Goal: Task Accomplishment & Management: Manage account settings

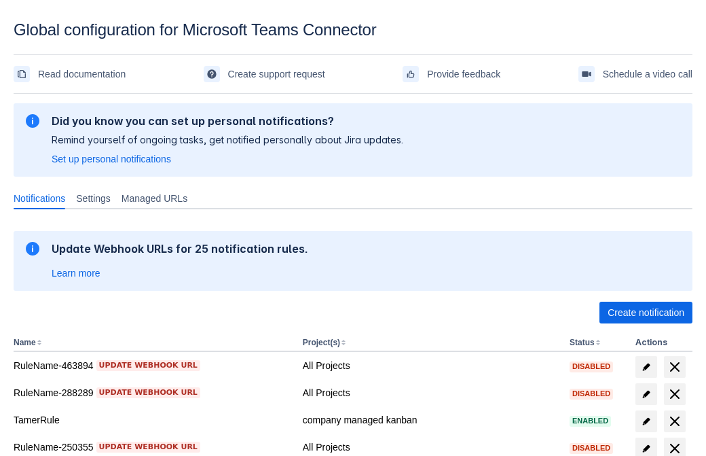
click at [646, 312] on span "Create notification" at bounding box center [646, 312] width 77 height 22
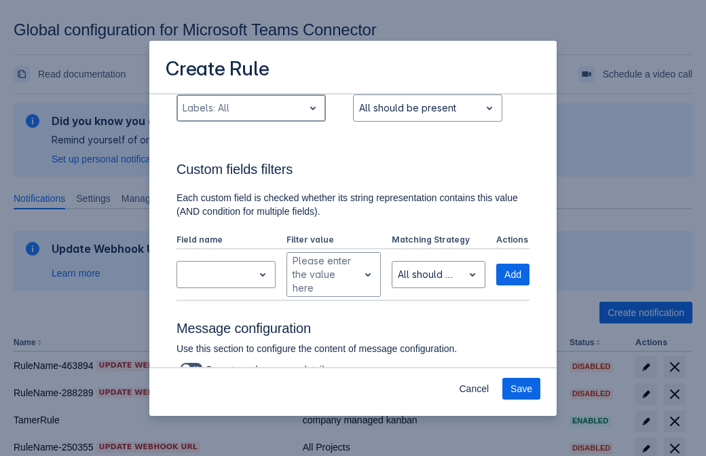
click at [251, 116] on div "Scrollable content" at bounding box center [240, 108] width 115 height 16
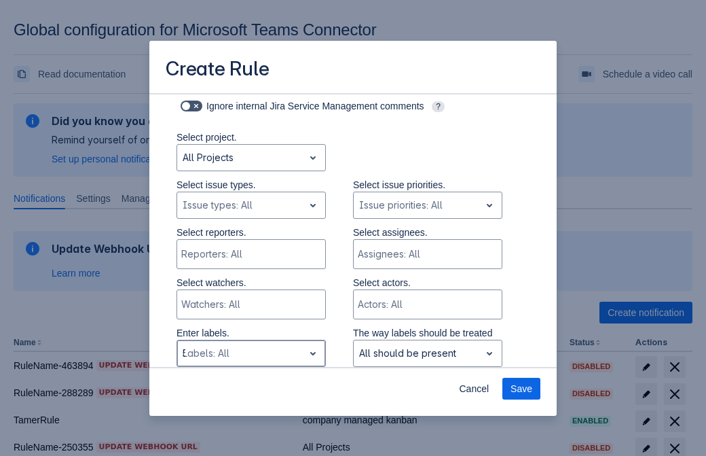
type input "565387_label"
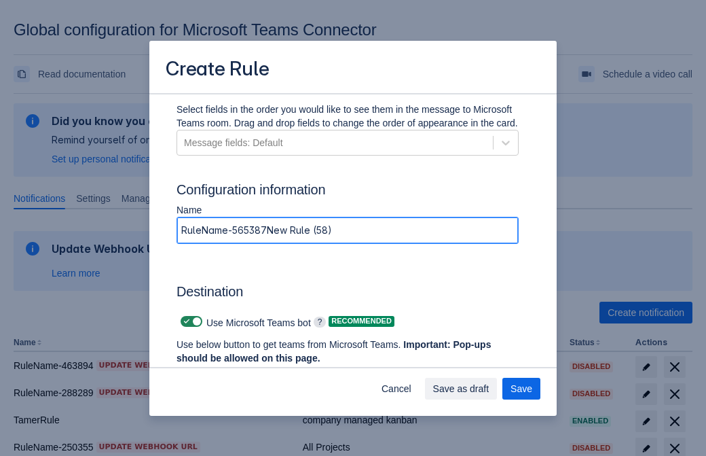
type input "RuleName-565387New Rule (58)"
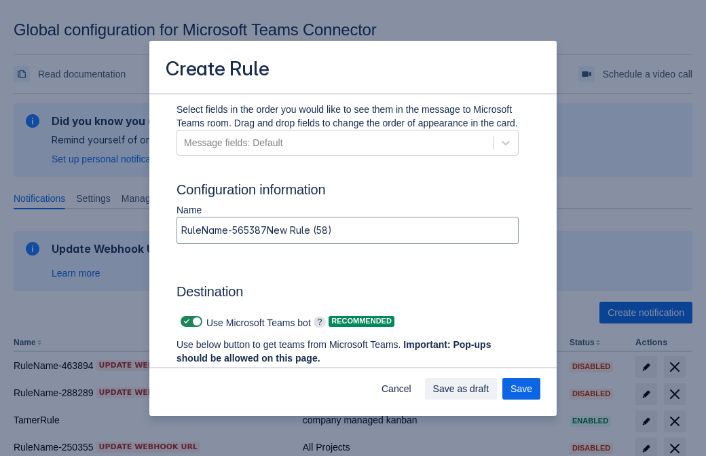
click at [185, 321] on span "Scrollable content" at bounding box center [186, 321] width 11 height 11
click at [185, 321] on input "Scrollable content" at bounding box center [185, 321] width 9 height 9
checkbox input "false"
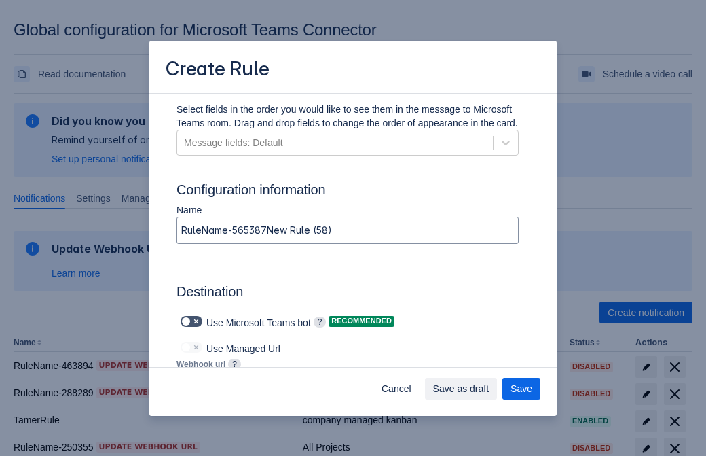
type input "https://prod-172.westeurope.logic.azure.com:443/workflows/ae977bb6ae334c9d95dfe…"
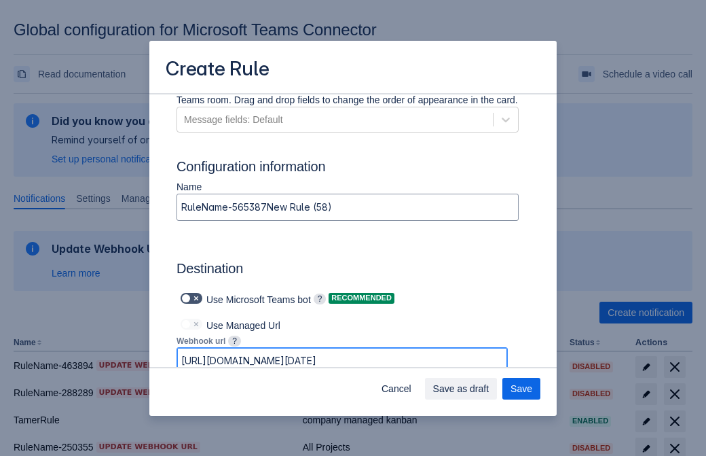
click at [489, 388] on span "Save as draft" at bounding box center [461, 388] width 56 height 22
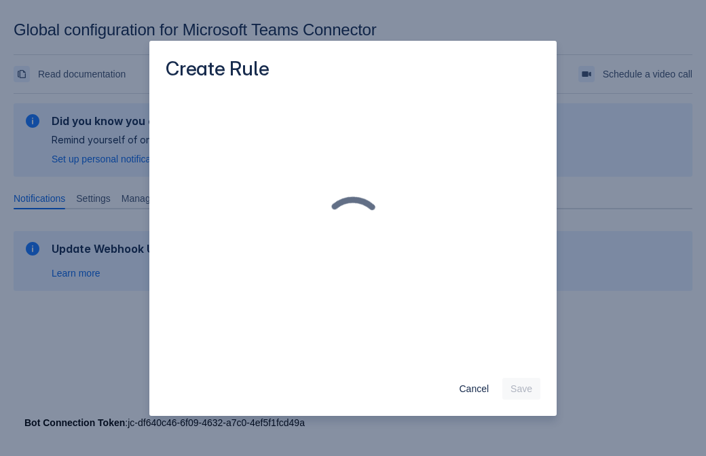
scroll to position [0, 0]
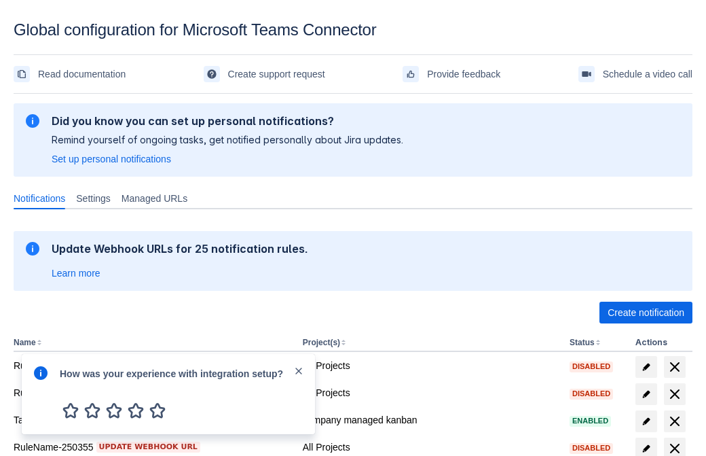
click at [44, 382] on div at bounding box center [41, 394] width 16 height 58
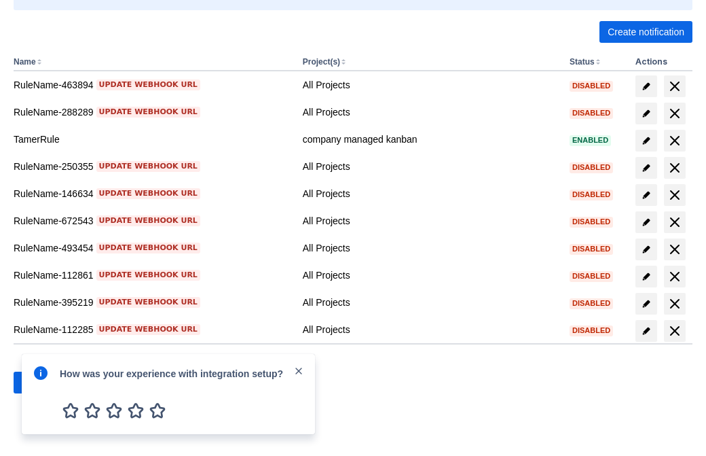
click at [44, 382] on div at bounding box center [41, 394] width 16 height 58
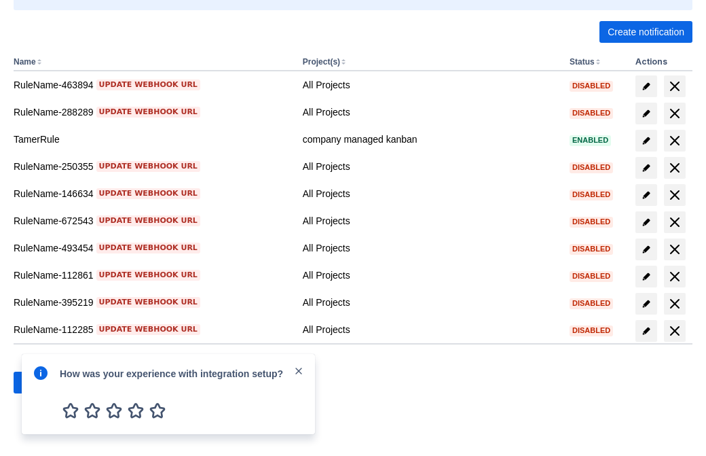
click at [44, 382] on div at bounding box center [41, 394] width 16 height 58
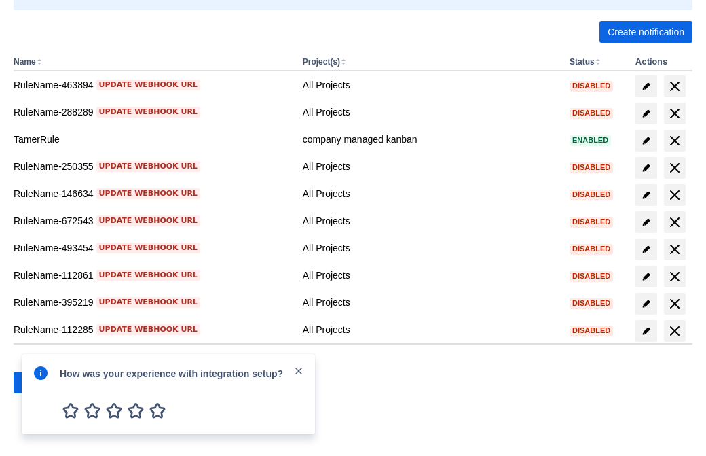
click at [44, 382] on div at bounding box center [41, 394] width 16 height 58
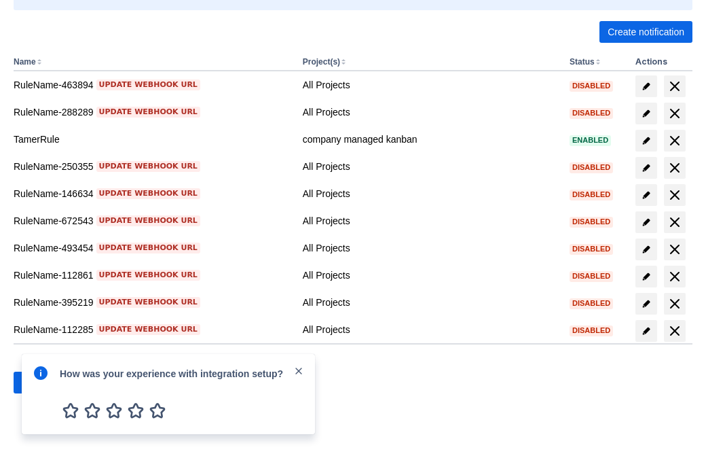
click at [44, 382] on div at bounding box center [41, 394] width 16 height 58
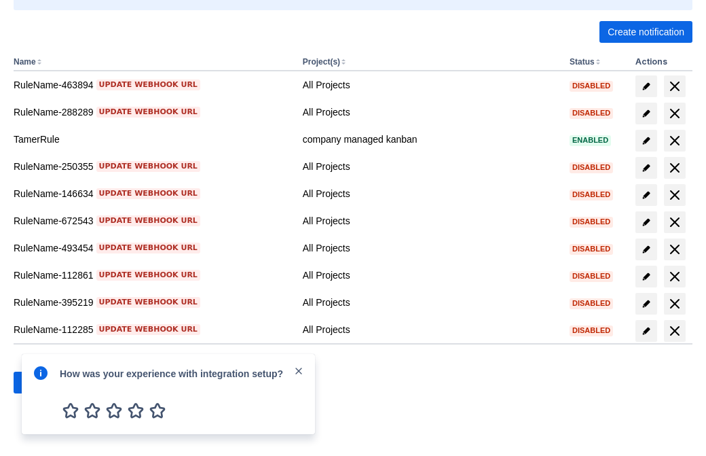
click at [44, 382] on div at bounding box center [41, 394] width 16 height 58
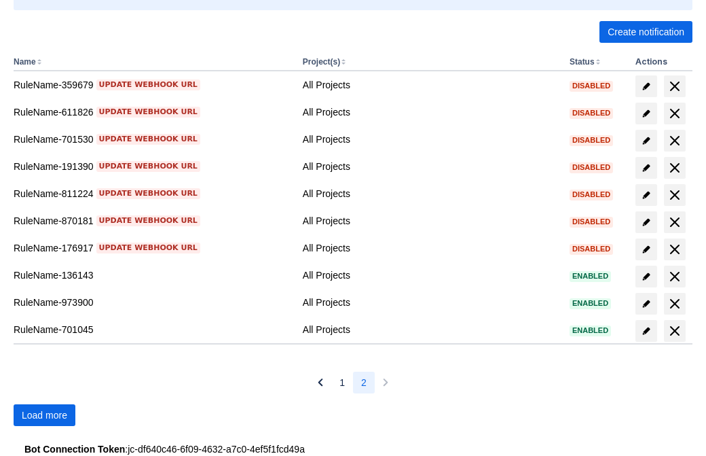
click at [44, 415] on span "Load more" at bounding box center [44, 415] width 45 height 22
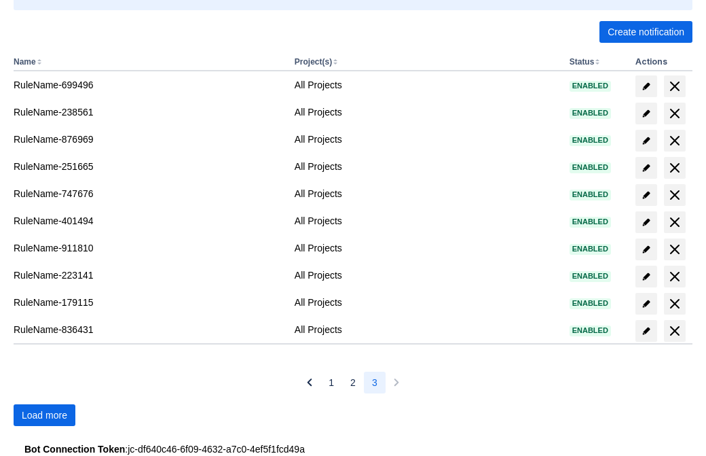
click at [44, 415] on span "Load more" at bounding box center [44, 415] width 45 height 22
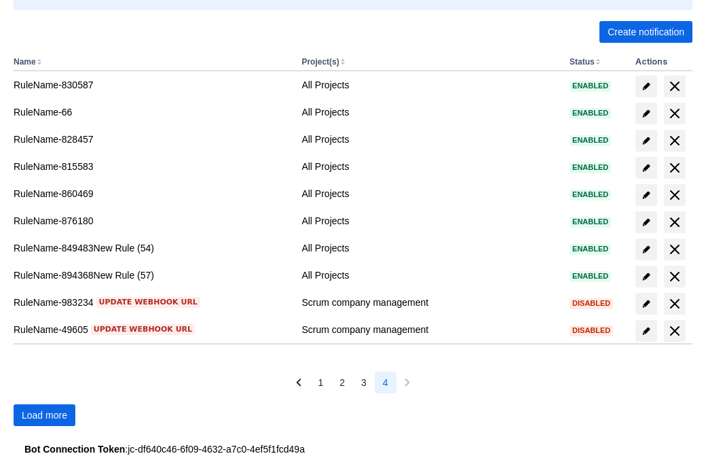
click at [44, 415] on span "Load more" at bounding box center [44, 415] width 45 height 22
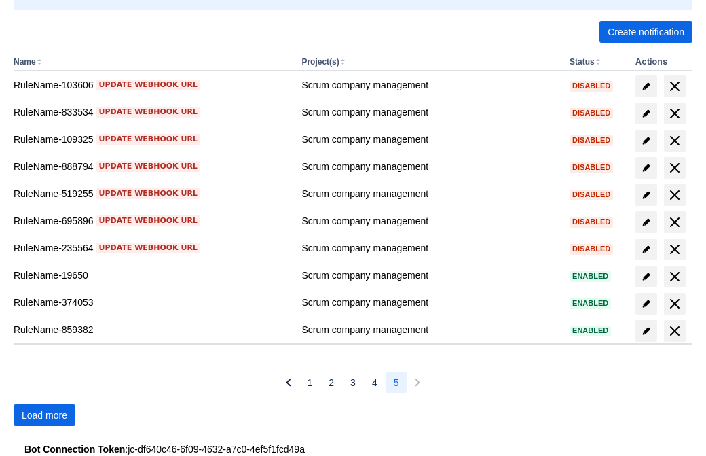
click at [44, 415] on span "Load more" at bounding box center [44, 415] width 45 height 22
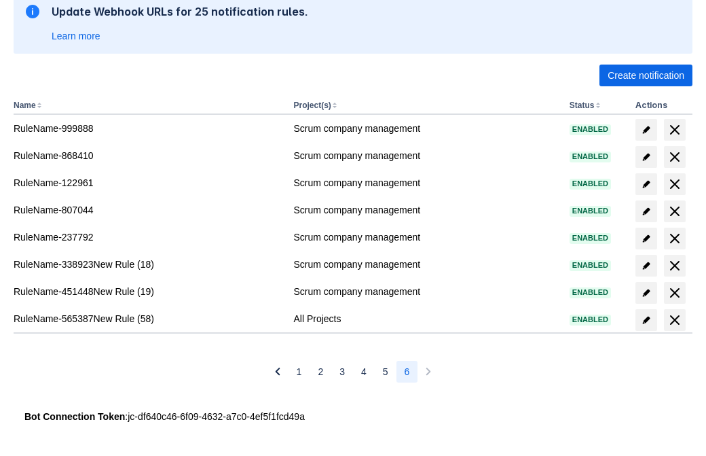
click at [674, 320] on span "delete" at bounding box center [675, 320] width 16 height 16
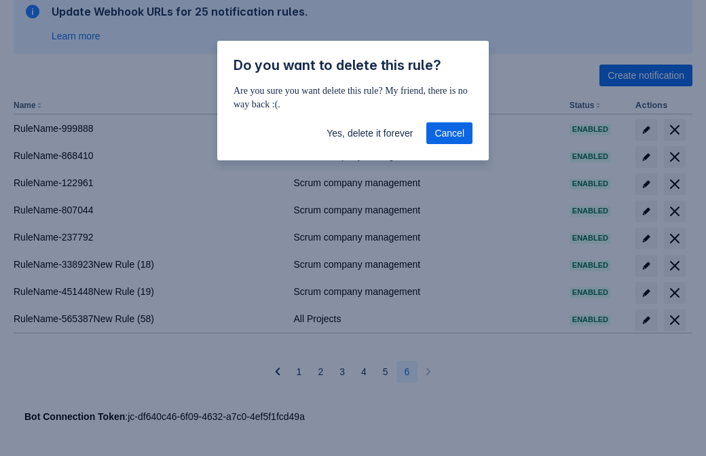
click at [369, 133] on span "Yes, delete it forever" at bounding box center [370, 133] width 86 height 22
